Goal: Information Seeking & Learning: Learn about a topic

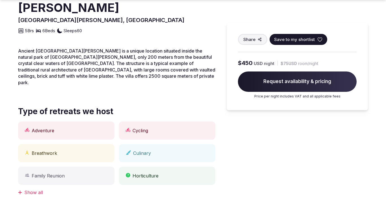
scroll to position [580, 0]
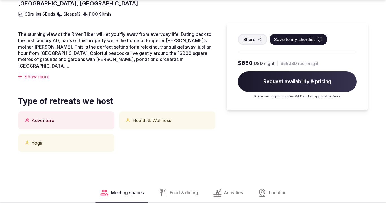
scroll to position [766, 0]
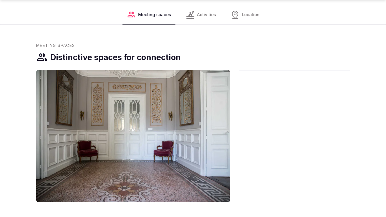
scroll to position [599, 0]
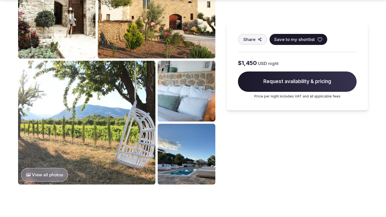
scroll to position [599, 0]
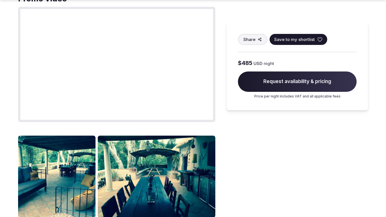
scroll to position [599, 0]
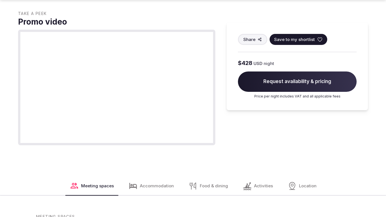
scroll to position [582, 0]
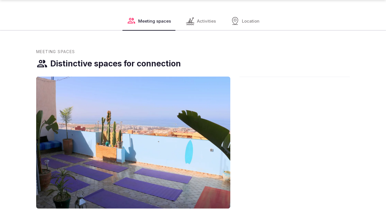
scroll to position [599, 0]
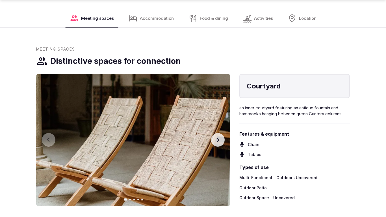
scroll to position [804, 0]
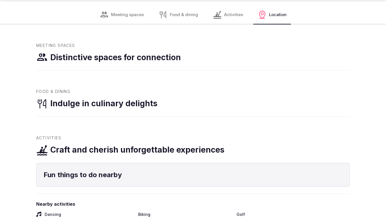
scroll to position [599, 0]
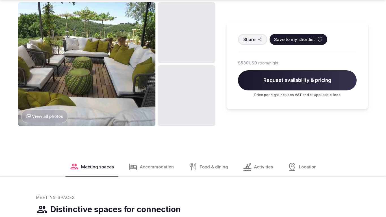
scroll to position [804, 0]
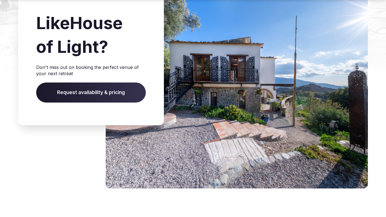
scroll to position [775, 0]
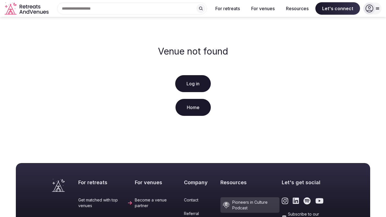
scroll to position [130, 0]
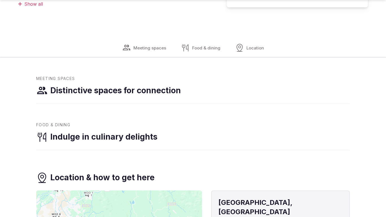
scroll to position [599, 0]
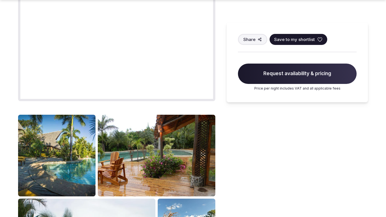
scroll to position [599, 0]
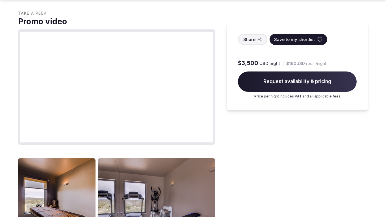
scroll to position [599, 0]
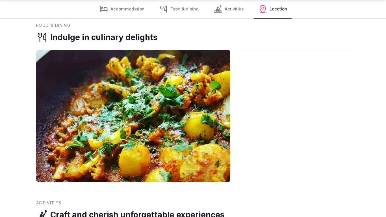
scroll to position [785, 0]
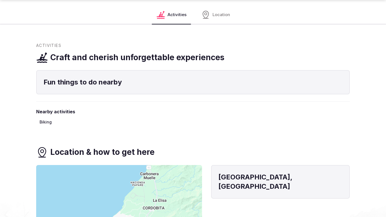
scroll to position [599, 0]
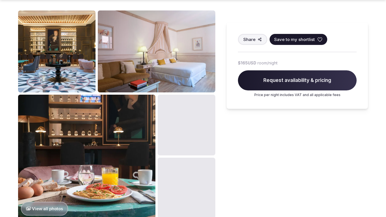
scroll to position [599, 0]
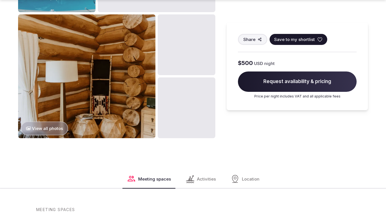
scroll to position [804, 0]
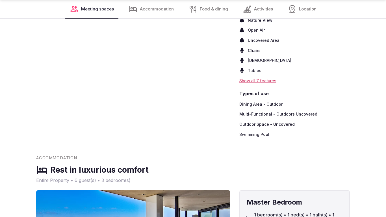
scroll to position [766, 0]
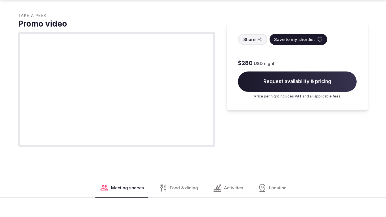
scroll to position [785, 0]
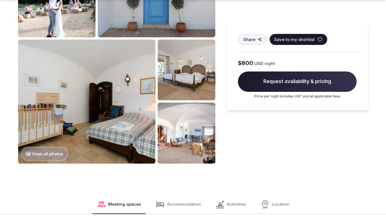
scroll to position [804, 0]
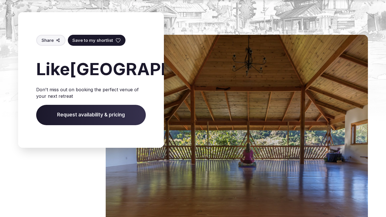
scroll to position [785, 0]
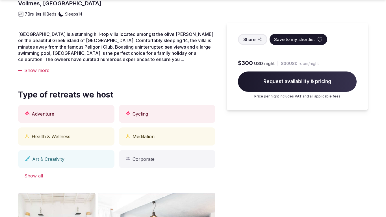
scroll to position [394, 0]
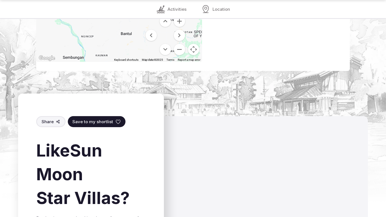
scroll to position [766, 0]
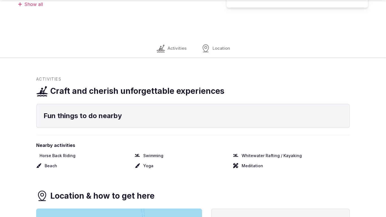
scroll to position [582, 0]
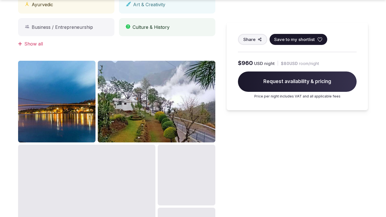
scroll to position [582, 0]
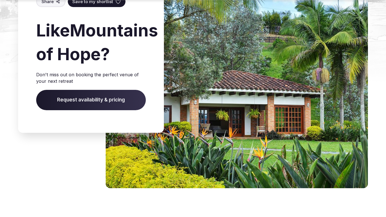
scroll to position [787, 0]
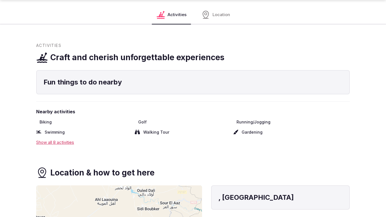
scroll to position [599, 0]
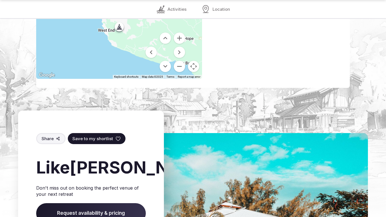
scroll to position [766, 0]
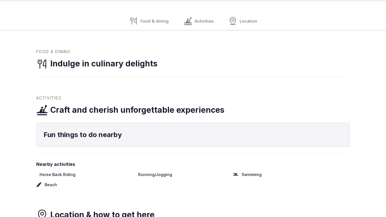
scroll to position [599, 0]
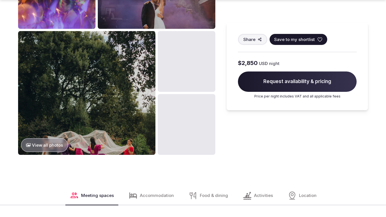
scroll to position [804, 0]
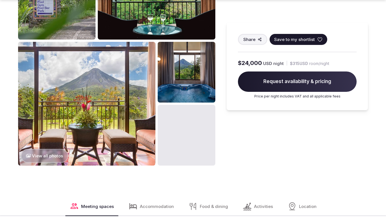
scroll to position [599, 0]
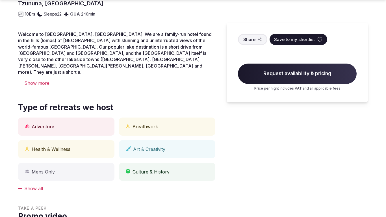
scroll to position [598, 0]
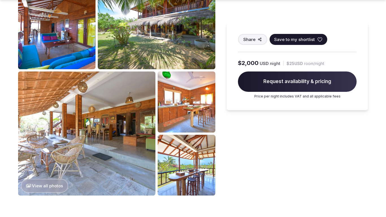
scroll to position [599, 0]
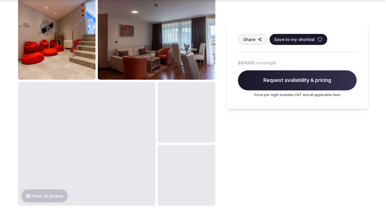
scroll to position [599, 0]
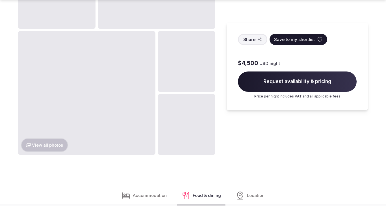
scroll to position [804, 0]
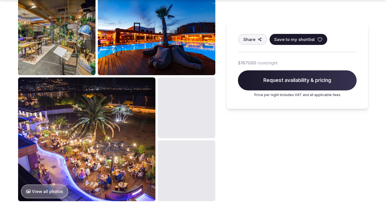
scroll to position [599, 0]
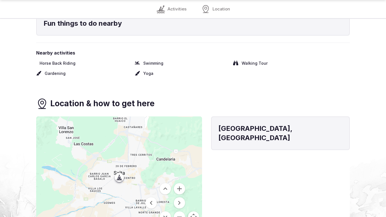
scroll to position [580, 0]
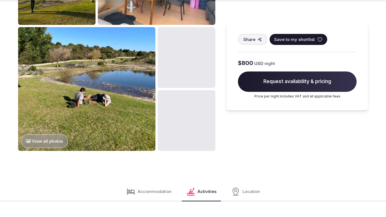
scroll to position [804, 0]
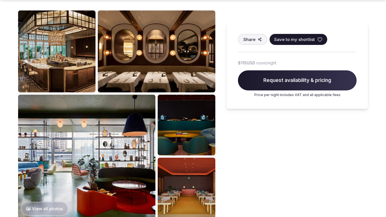
scroll to position [599, 0]
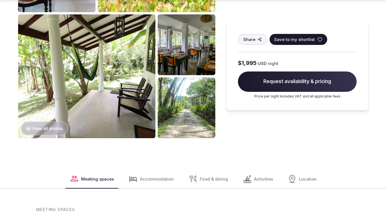
scroll to position [804, 0]
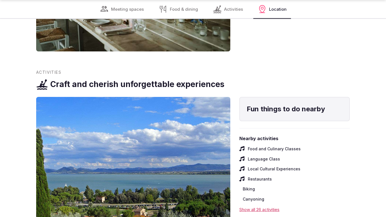
scroll to position [766, 0]
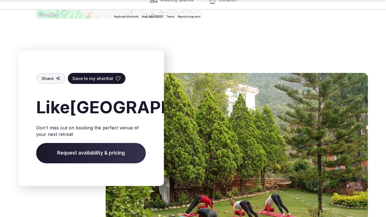
scroll to position [795, 0]
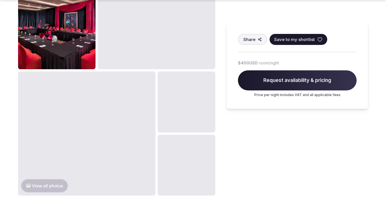
scroll to position [599, 0]
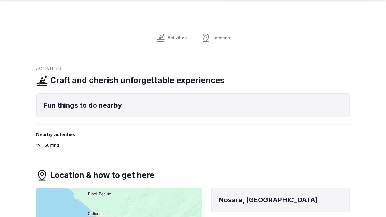
scroll to position [582, 0]
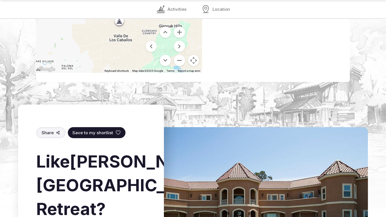
scroll to position [766, 0]
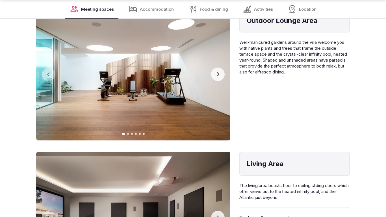
scroll to position [785, 0]
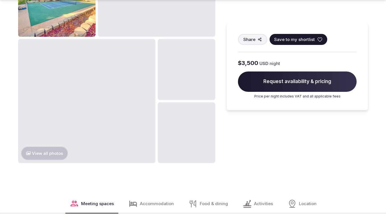
scroll to position [804, 0]
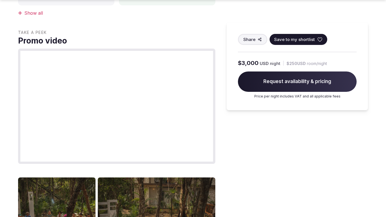
scroll to position [599, 0]
